Goal: Find specific page/section: Find specific page/section

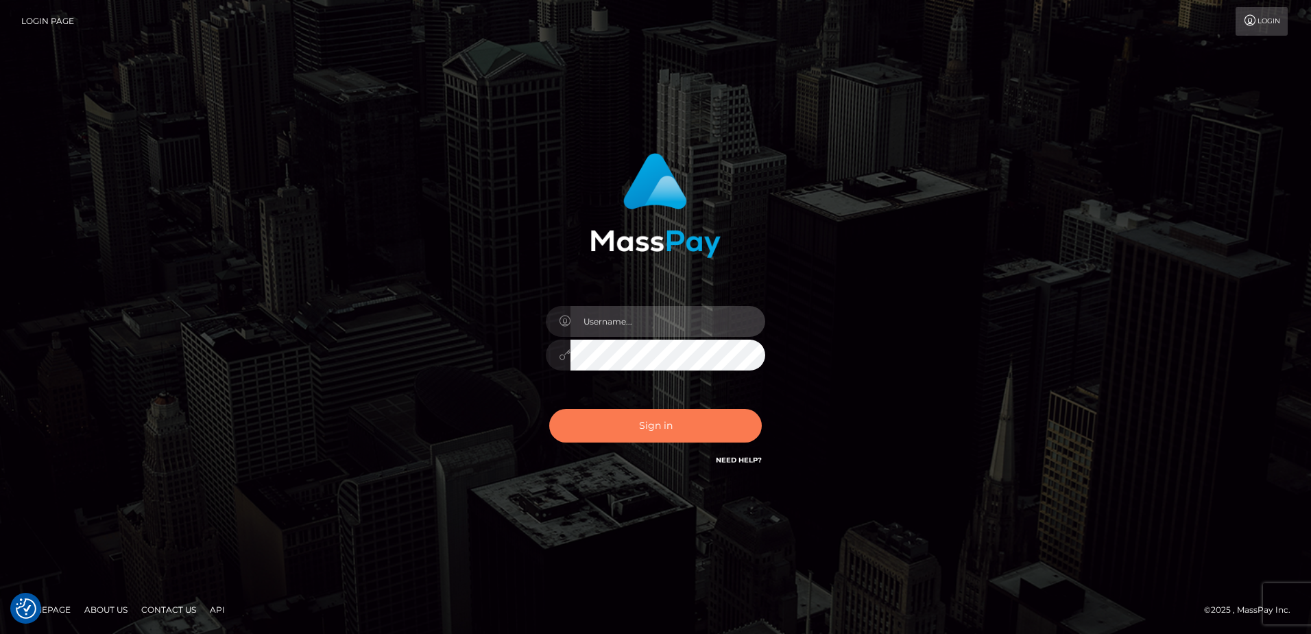
type input "Dan"
click at [654, 429] on button "Sign in" at bounding box center [655, 426] width 213 height 34
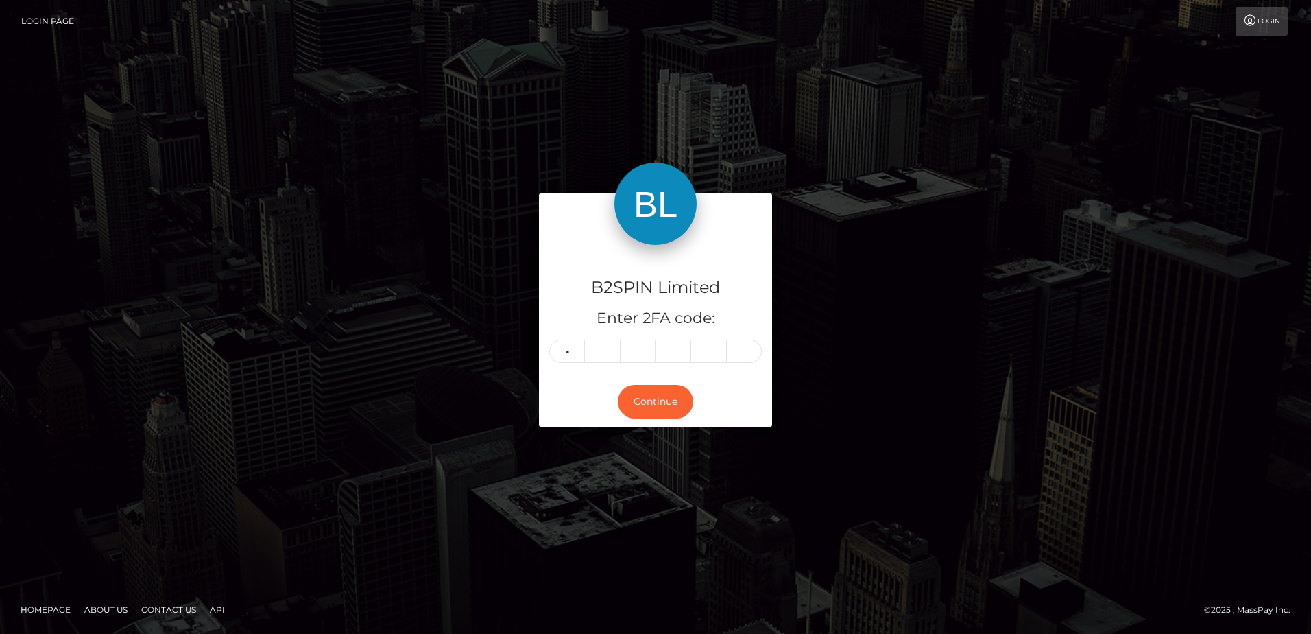
type input "0"
type input "5"
type input "8"
type input "1"
type input "9"
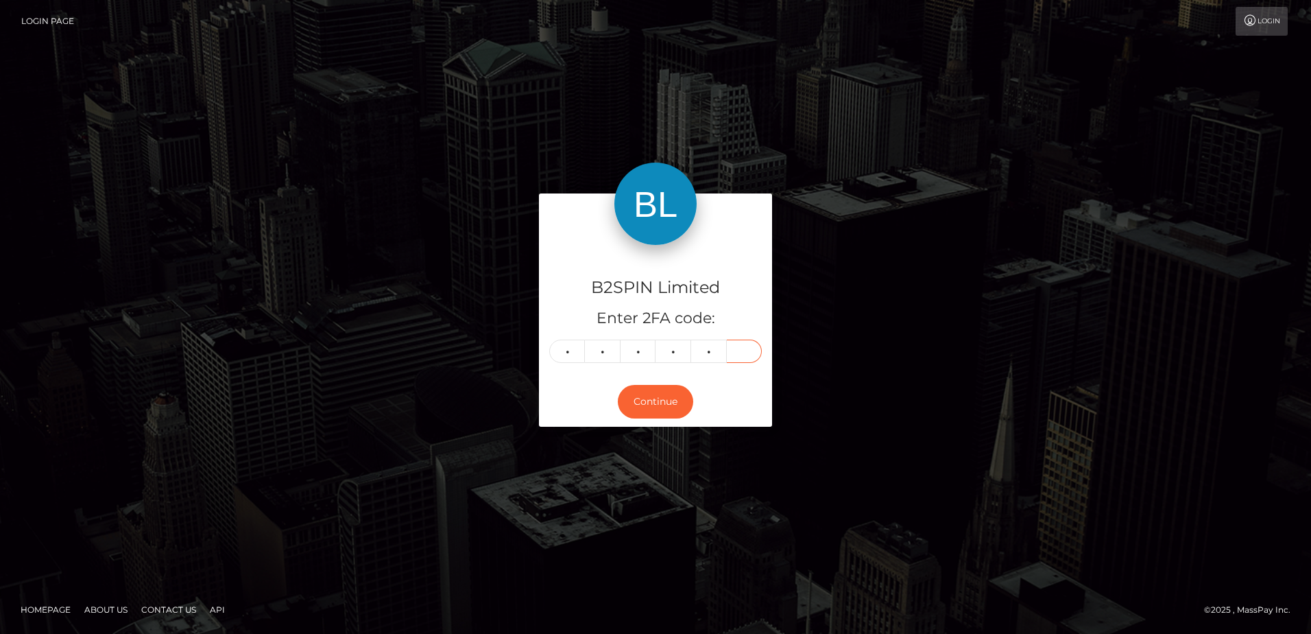
type input "5"
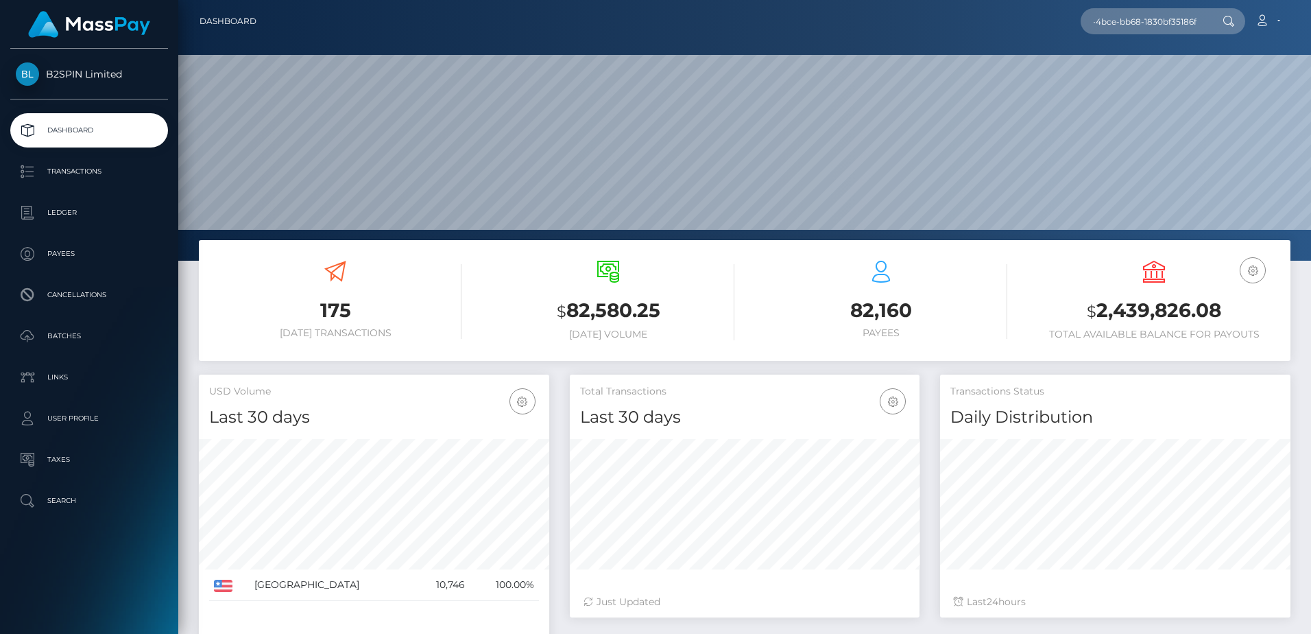
scroll to position [244, 350]
type input "1dd6dd60-6324-4bce-bb68-1830bf35186f"
click at [1152, 19] on input "1dd6dd60-6324-4bce-bb68-1830bf35186f" at bounding box center [1145, 21] width 129 height 26
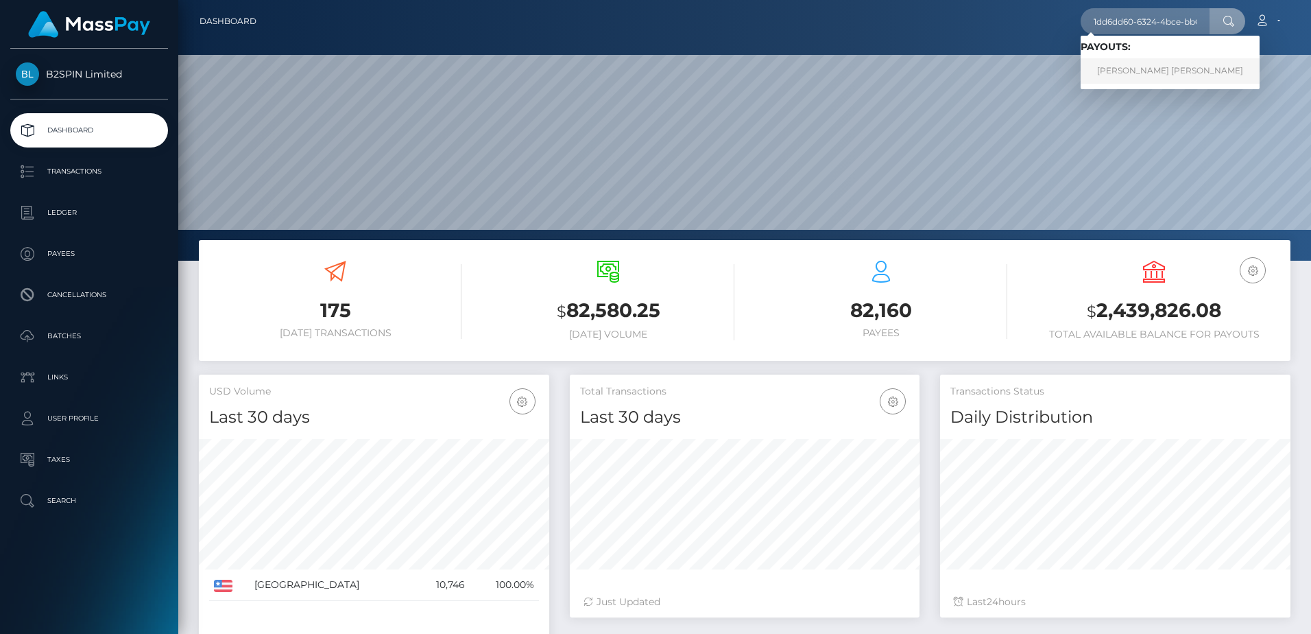
click at [1145, 69] on link "[PERSON_NAME] [PERSON_NAME]" at bounding box center [1170, 70] width 179 height 25
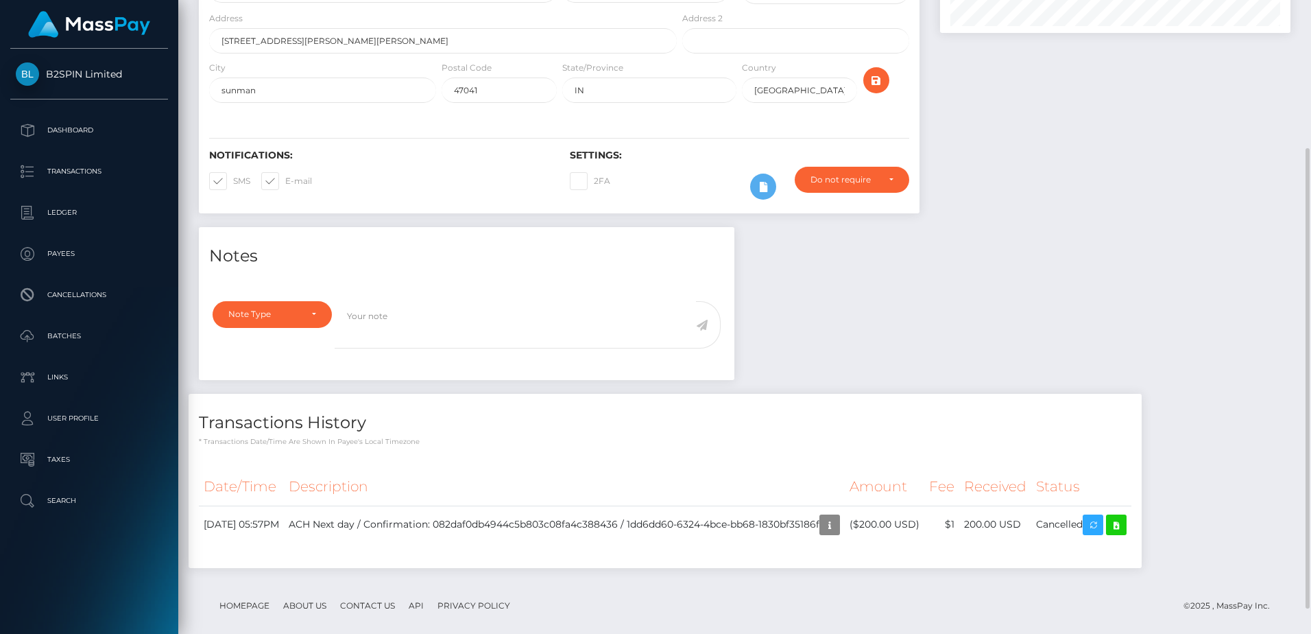
scroll to position [238, 0]
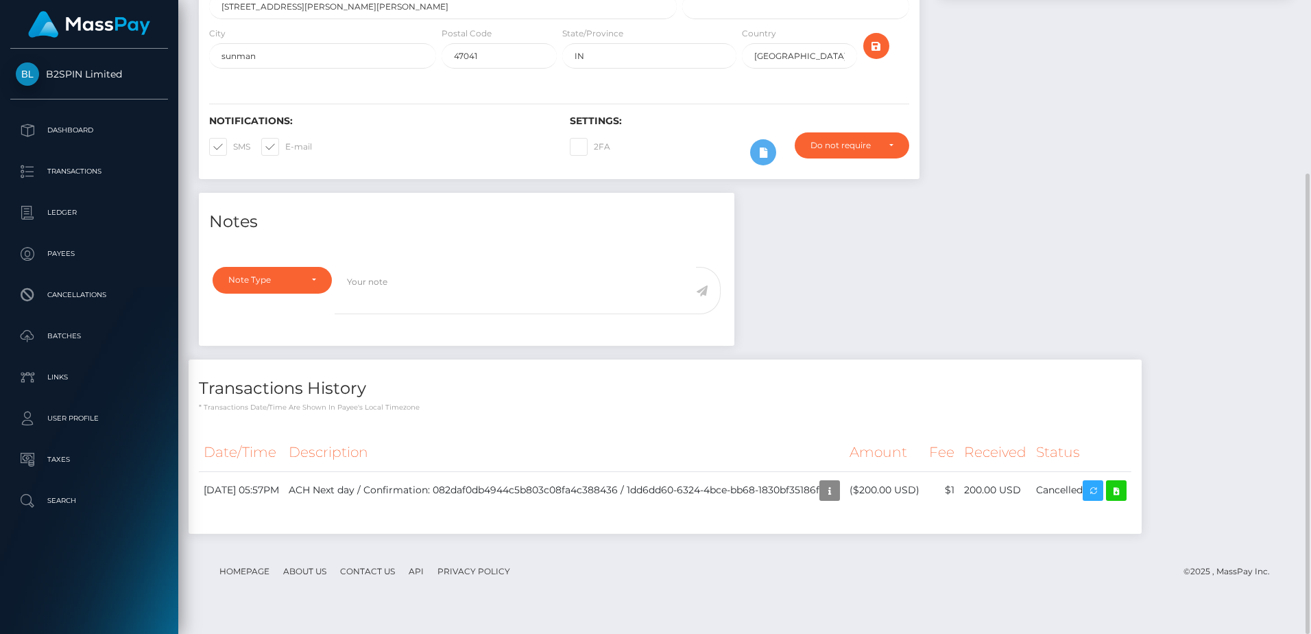
click at [937, 329] on div "Notes Note Type Compliance Clear Compliance General Note Type" at bounding box center [745, 370] width 1113 height 355
click at [838, 499] on icon "button" at bounding box center [830, 490] width 16 height 17
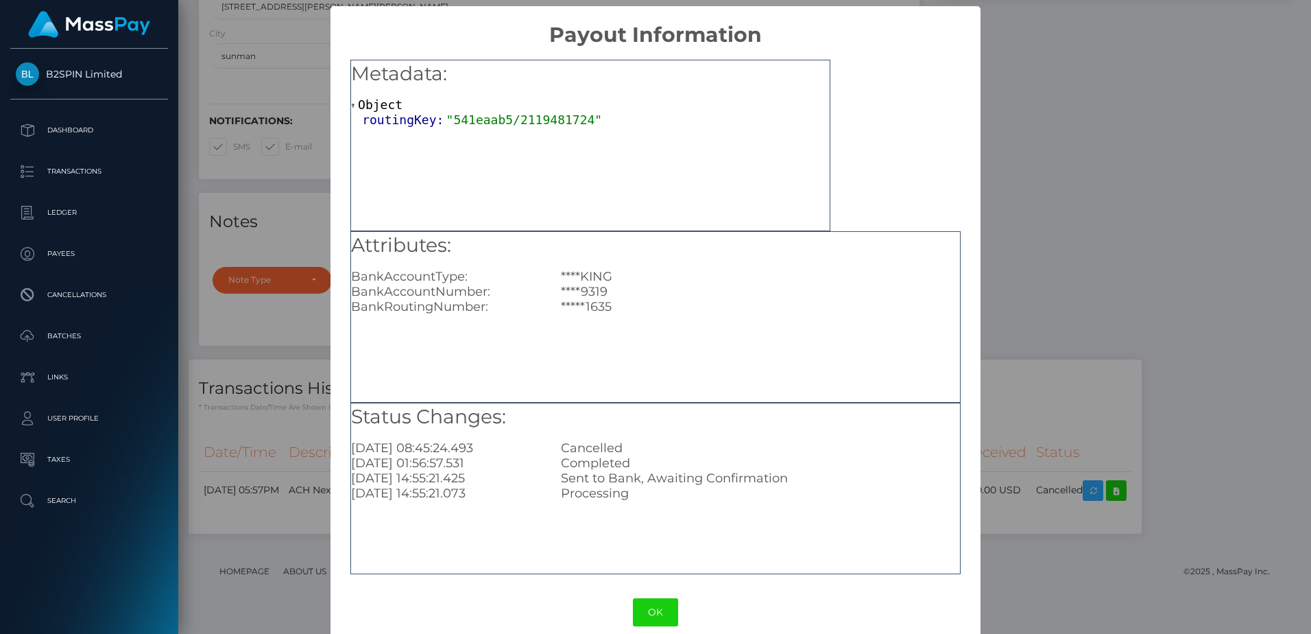
click at [1076, 304] on div "× Payout Information Metadata: Object routingKey: "541eaab5/2119481724" Attribu…" at bounding box center [655, 317] width 1311 height 634
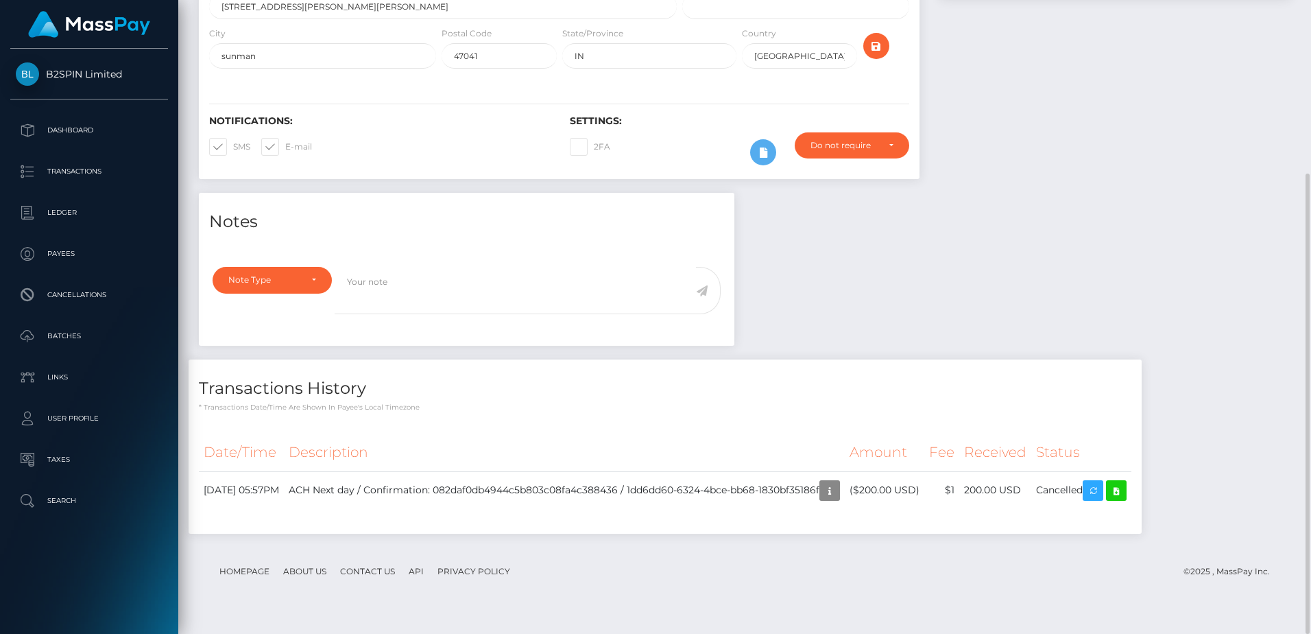
click at [521, 399] on h4 "Transactions History" at bounding box center [665, 389] width 933 height 24
drag, startPoint x: 879, startPoint y: 333, endPoint x: 925, endPoint y: 305, distance: 54.2
click at [883, 332] on div "Notes Note Type Compliance Clear Compliance General Note Type" at bounding box center [745, 370] width 1113 height 355
